Goal: Navigation & Orientation: Find specific page/section

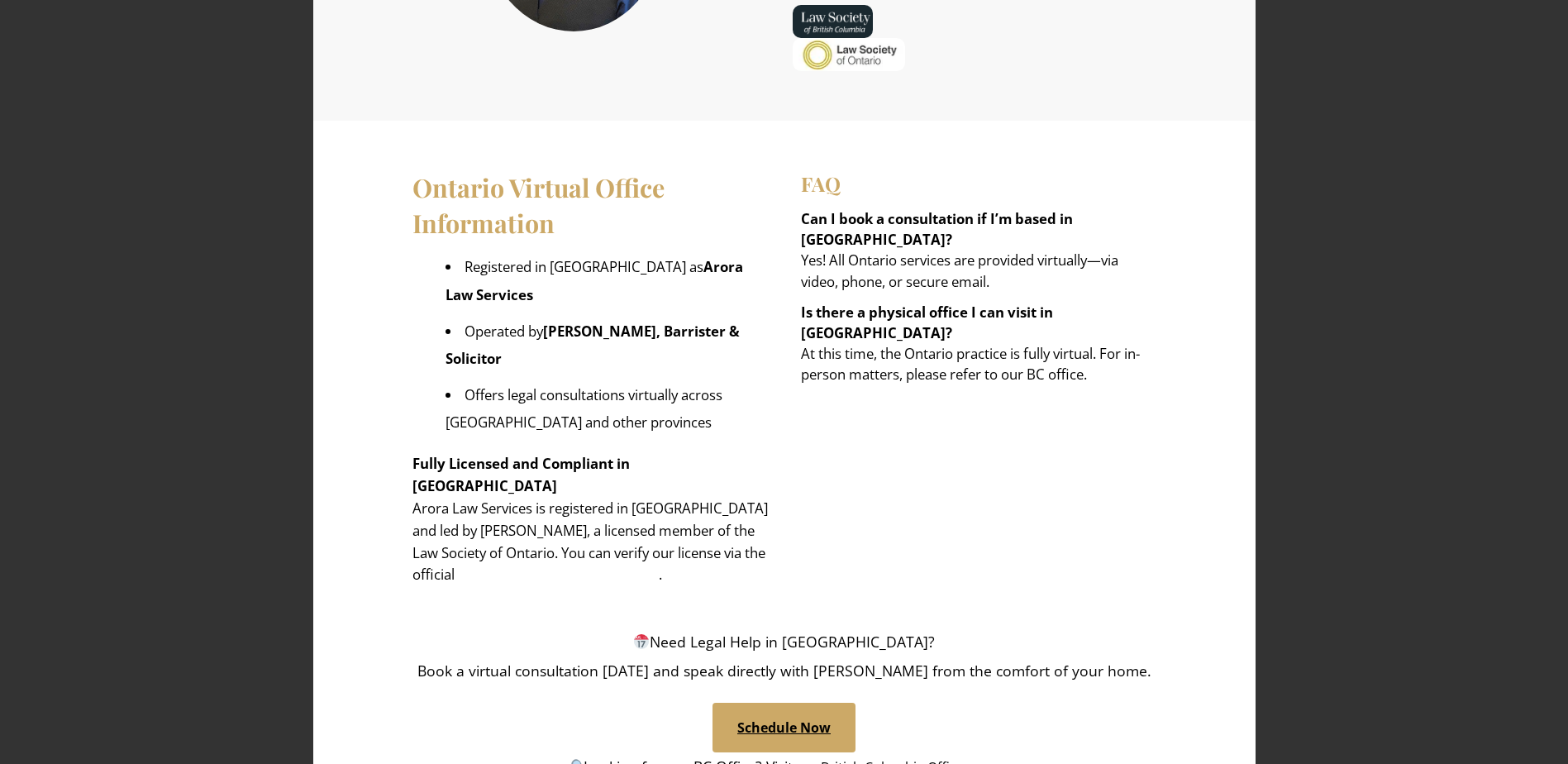
scroll to position [2480, 0]
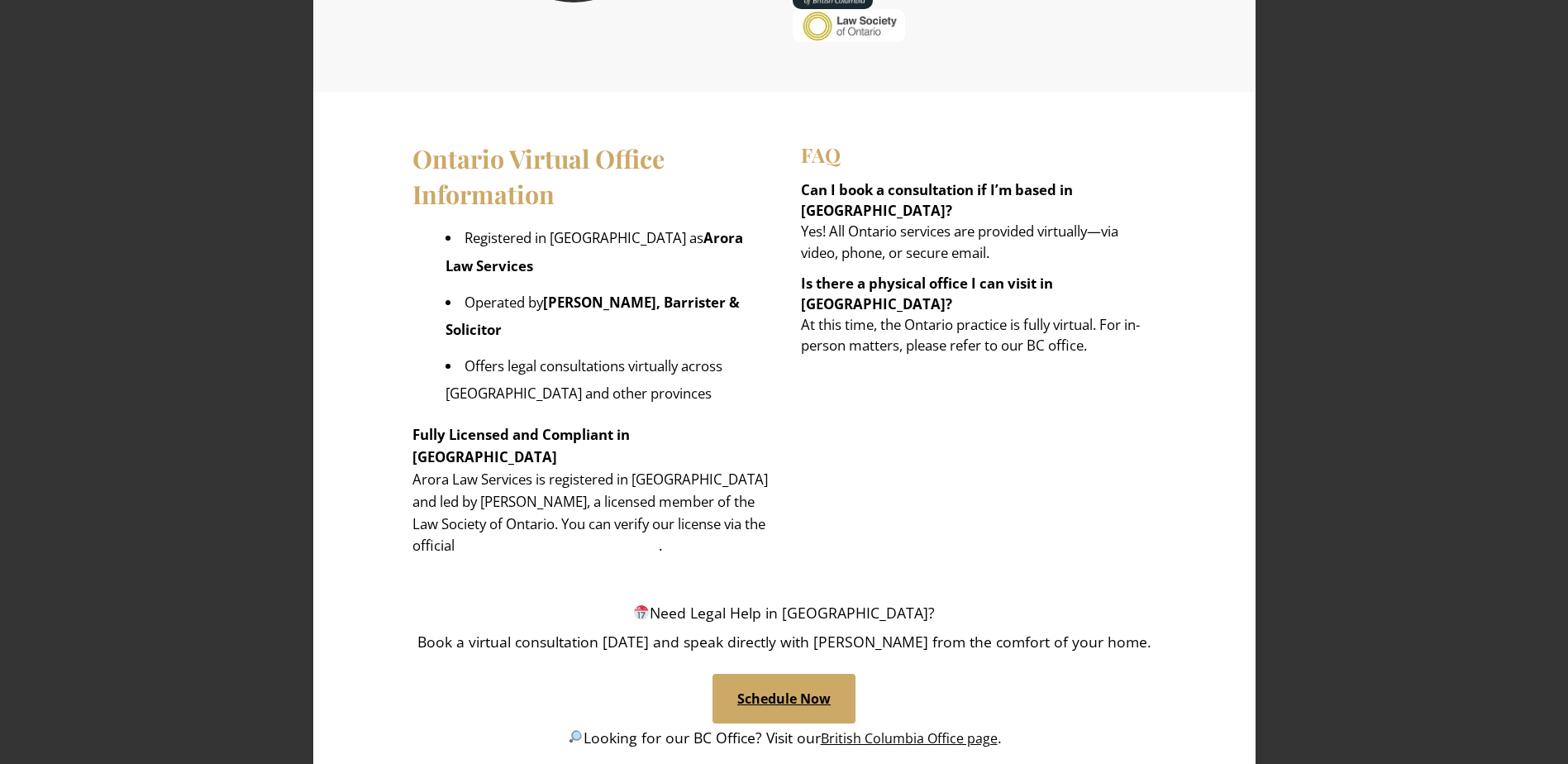
click at [893, 729] on link "British Columbia Office page" at bounding box center [910, 738] width 177 height 18
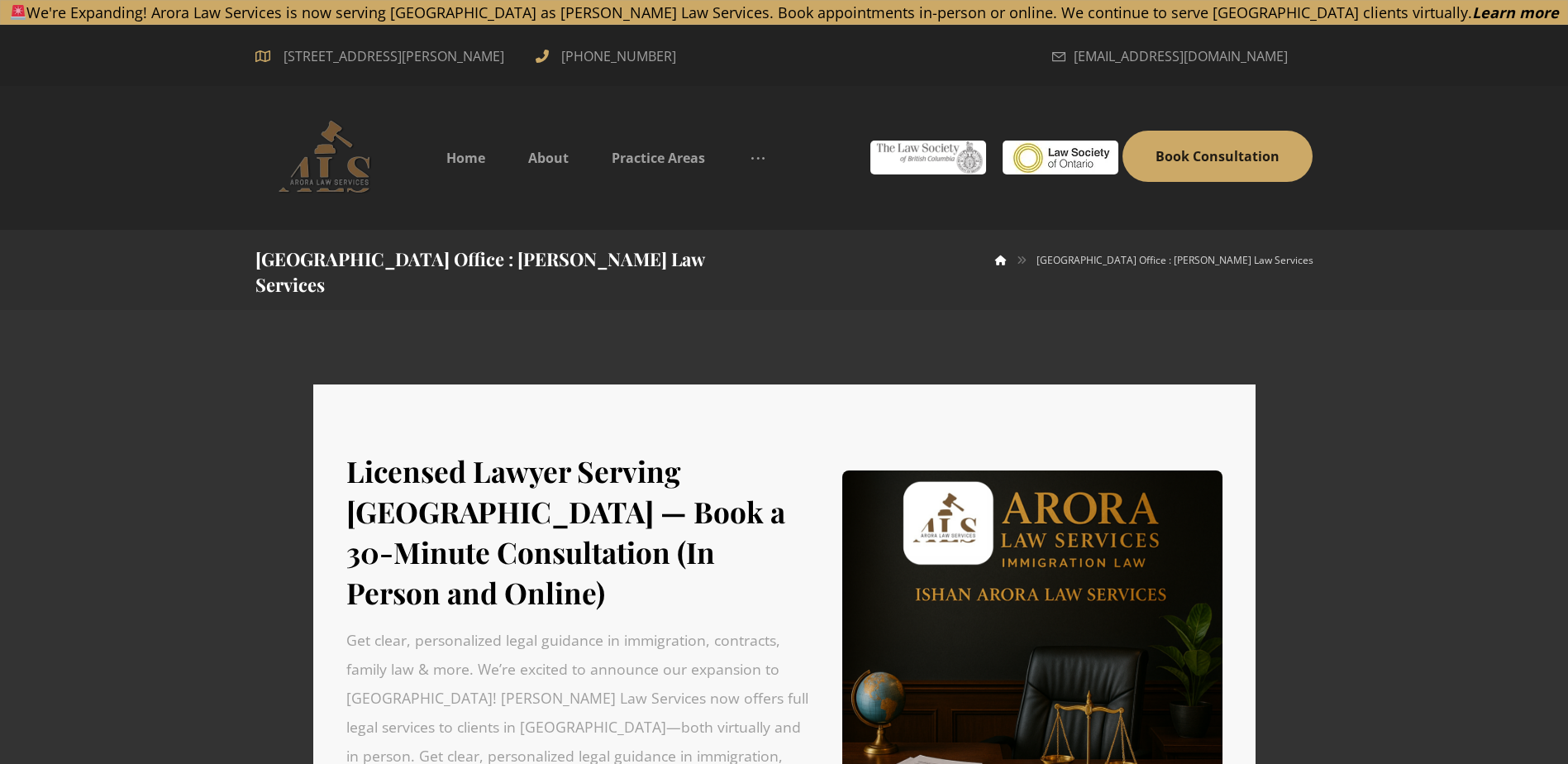
click at [328, 181] on img at bounding box center [330, 156] width 149 height 74
